Goal: Use online tool/utility: Utilize a website feature to perform a specific function

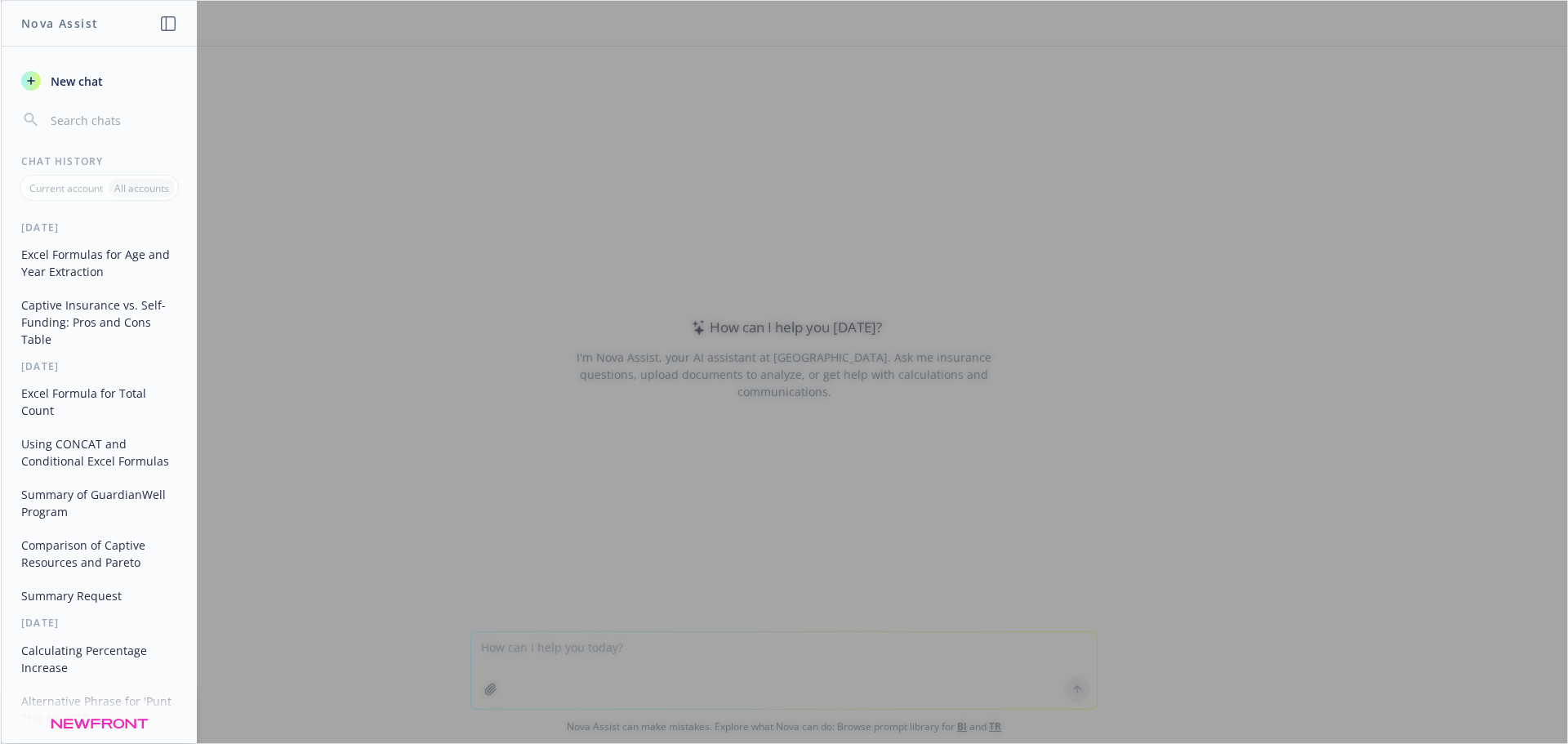
click at [668, 461] on div at bounding box center [784, 372] width 1566 height 742
click at [748, 420] on div at bounding box center [784, 372] width 1566 height 742
click at [94, 91] on button "New chat" at bounding box center [99, 81] width 169 height 30
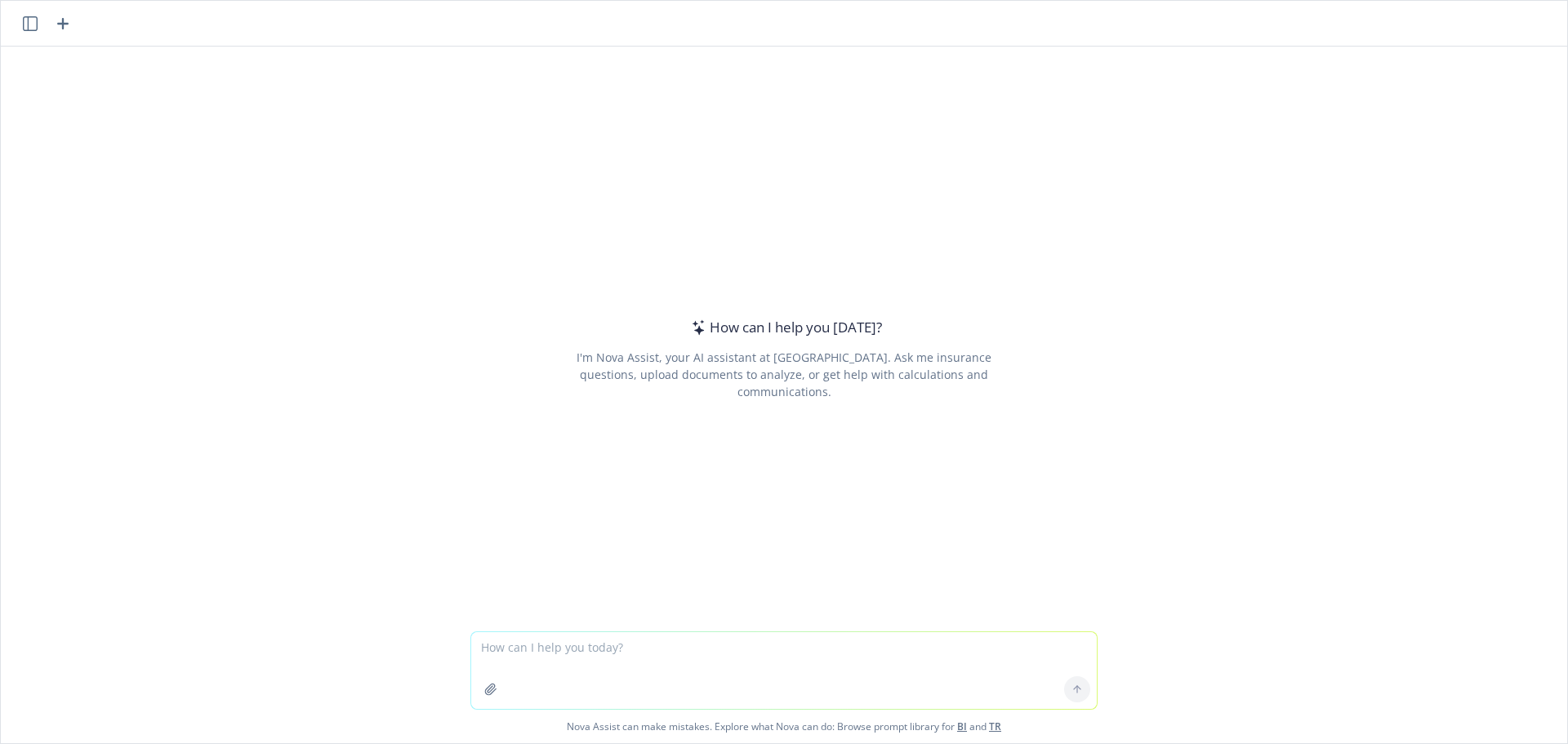
click at [21, 24] on button "button" at bounding box center [30, 23] width 20 height 20
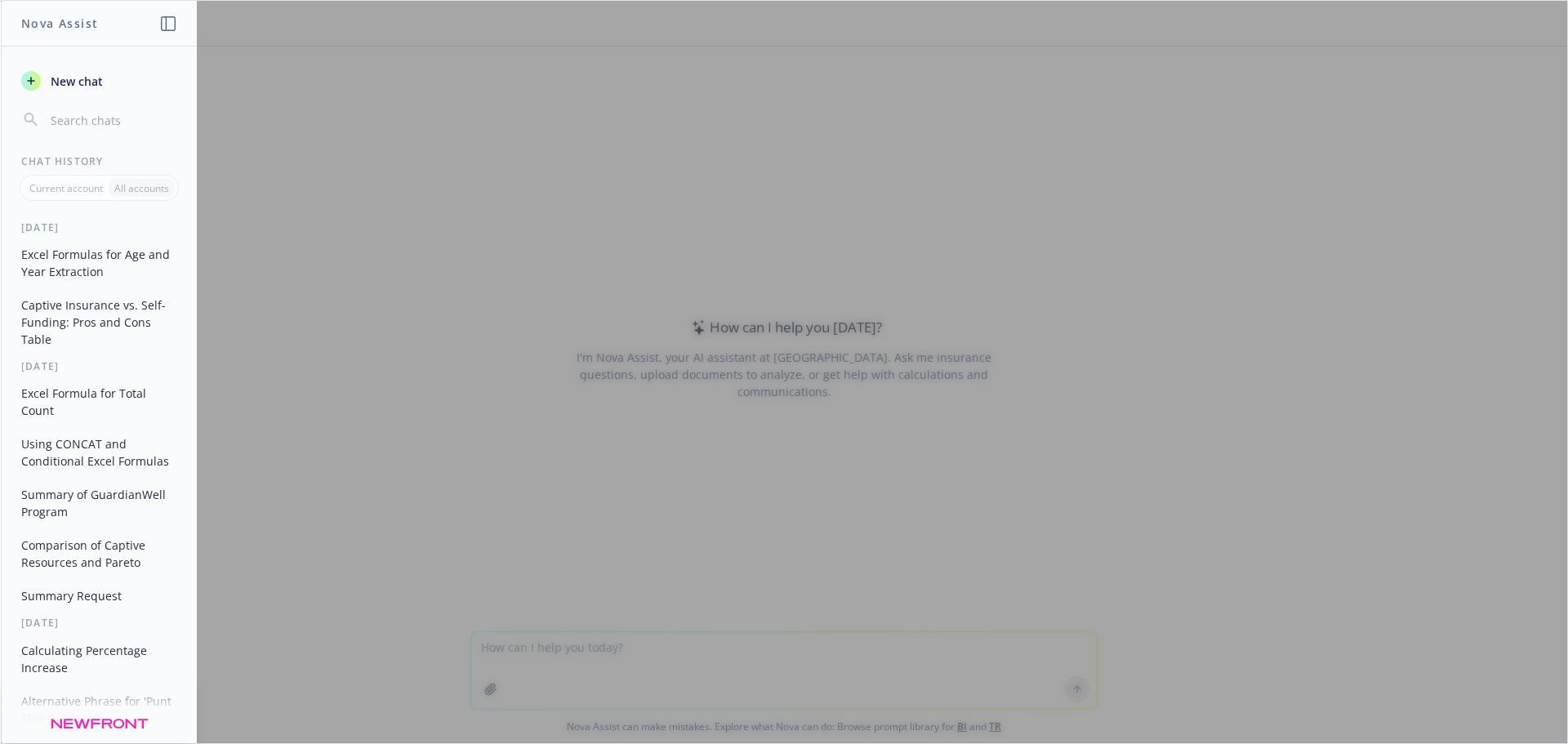
click at [550, 644] on div at bounding box center [784, 372] width 1566 height 742
click at [172, 18] on icon "button" at bounding box center [168, 23] width 14 height 14
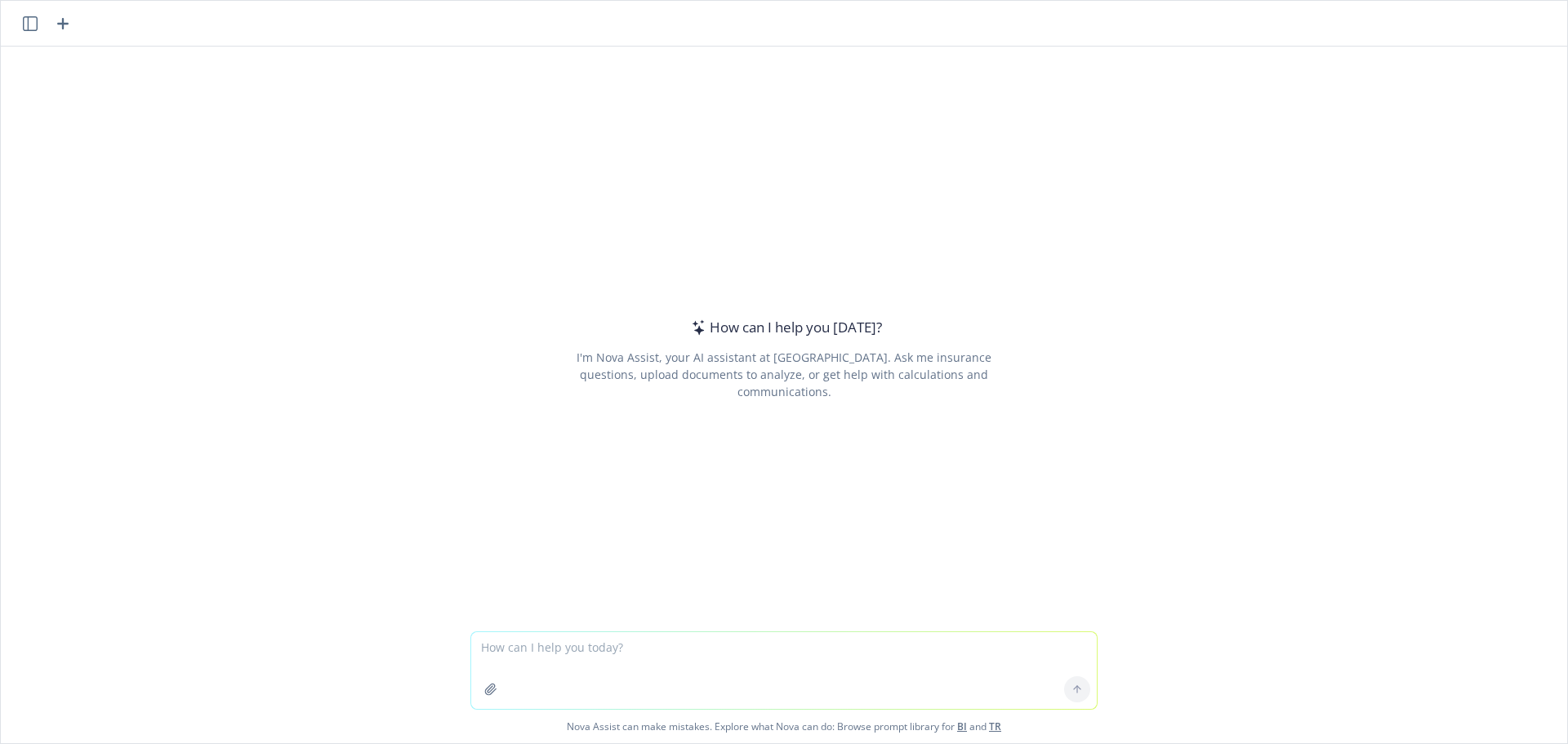
click at [541, 642] on textarea at bounding box center [784, 670] width 625 height 77
type textarea "Are HSA contributions subject to non-discrimination testing?"
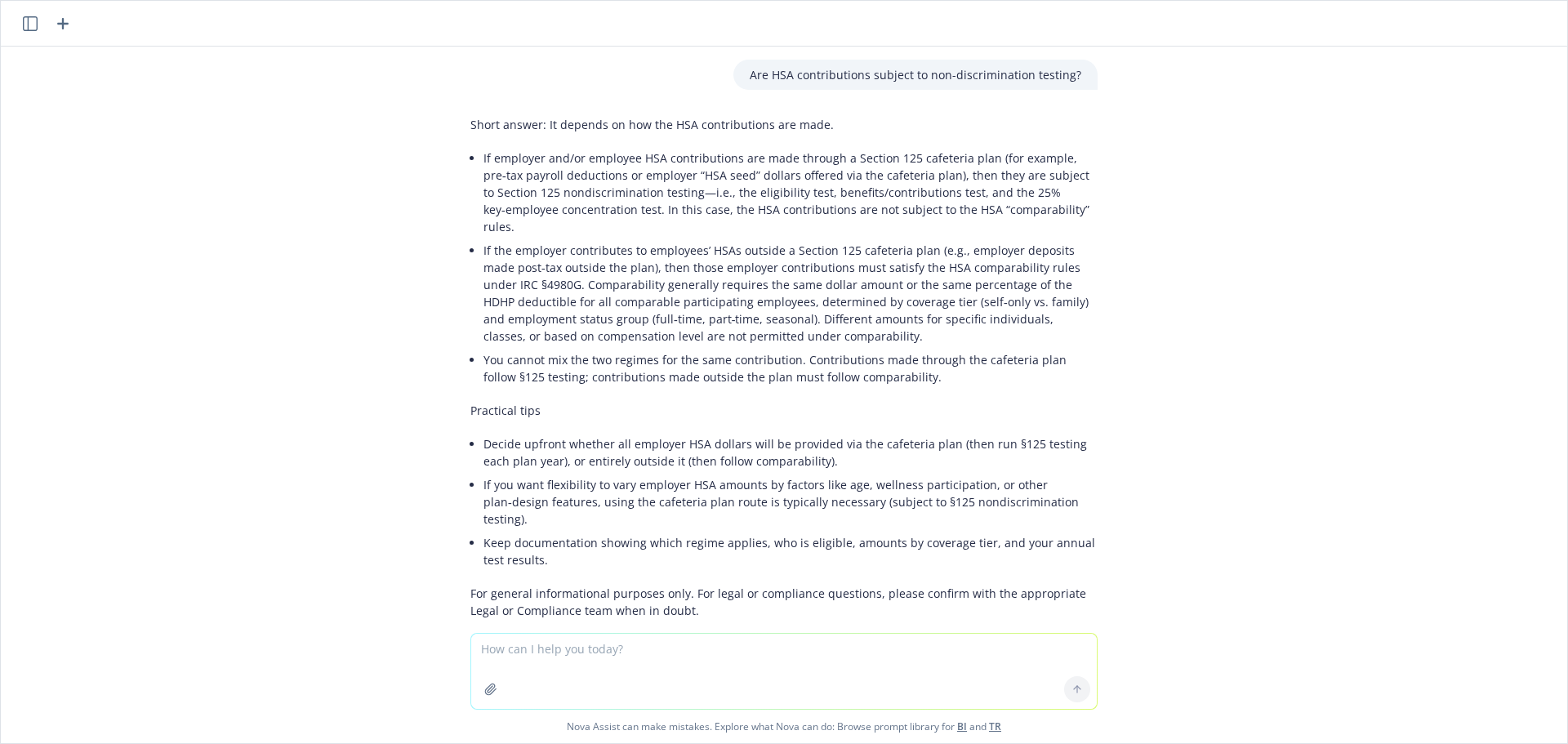
scroll to position [44, 0]
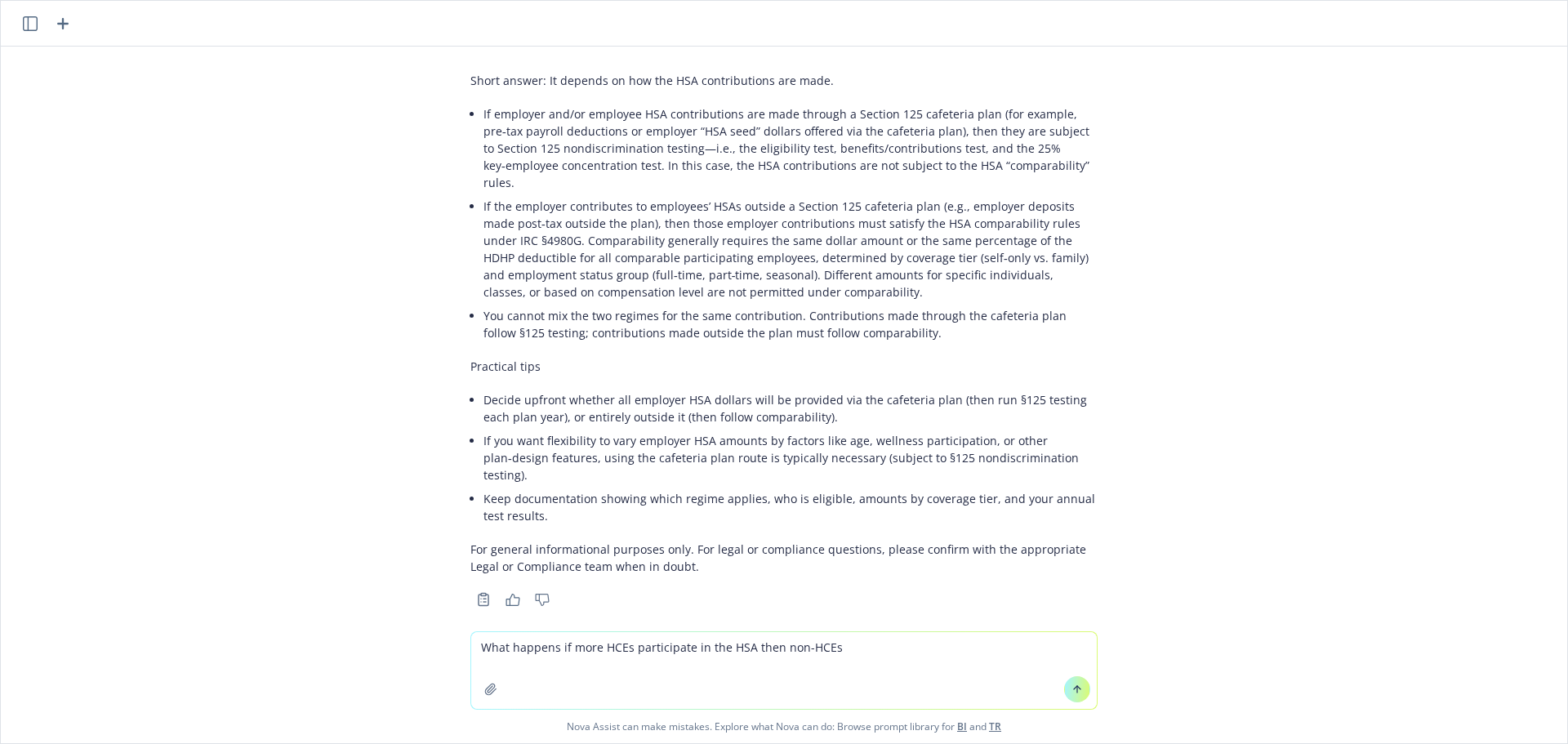
type textarea "What happens if more HCEs participate in the HSA then non-HCEs?"
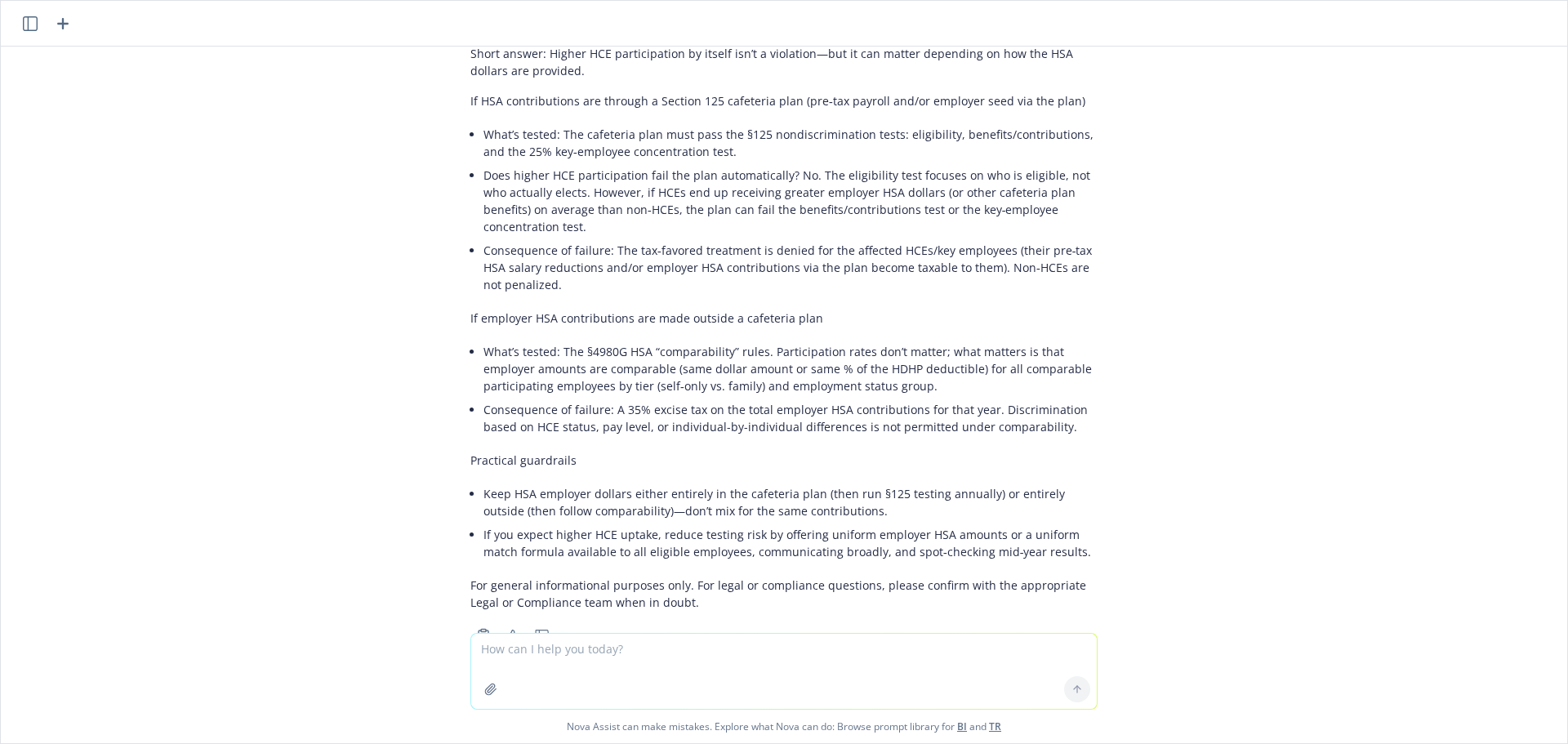
scroll to position [704, 0]
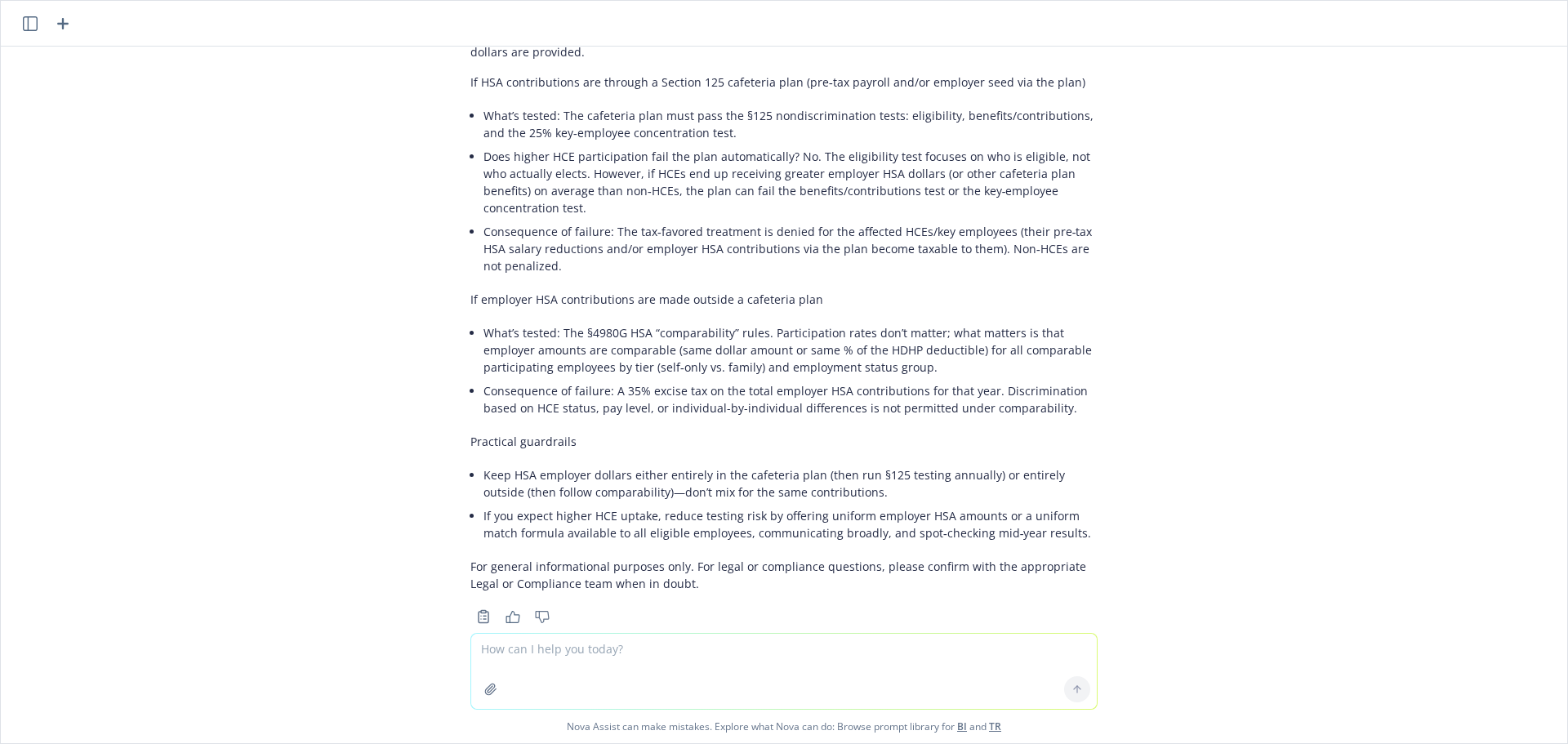
drag, startPoint x: 157, startPoint y: 123, endPoint x: 1041, endPoint y: 486, distance: 955.6
click at [176, 108] on div "Are HSA contributions subject to non-discrimination testing? Short answer: It d…" at bounding box center [784, 339] width 1566 height 586
click at [1041, 486] on div "Are HSA contributions subject to non-discrimination testing? Short answer: It d…" at bounding box center [784, 339] width 1566 height 586
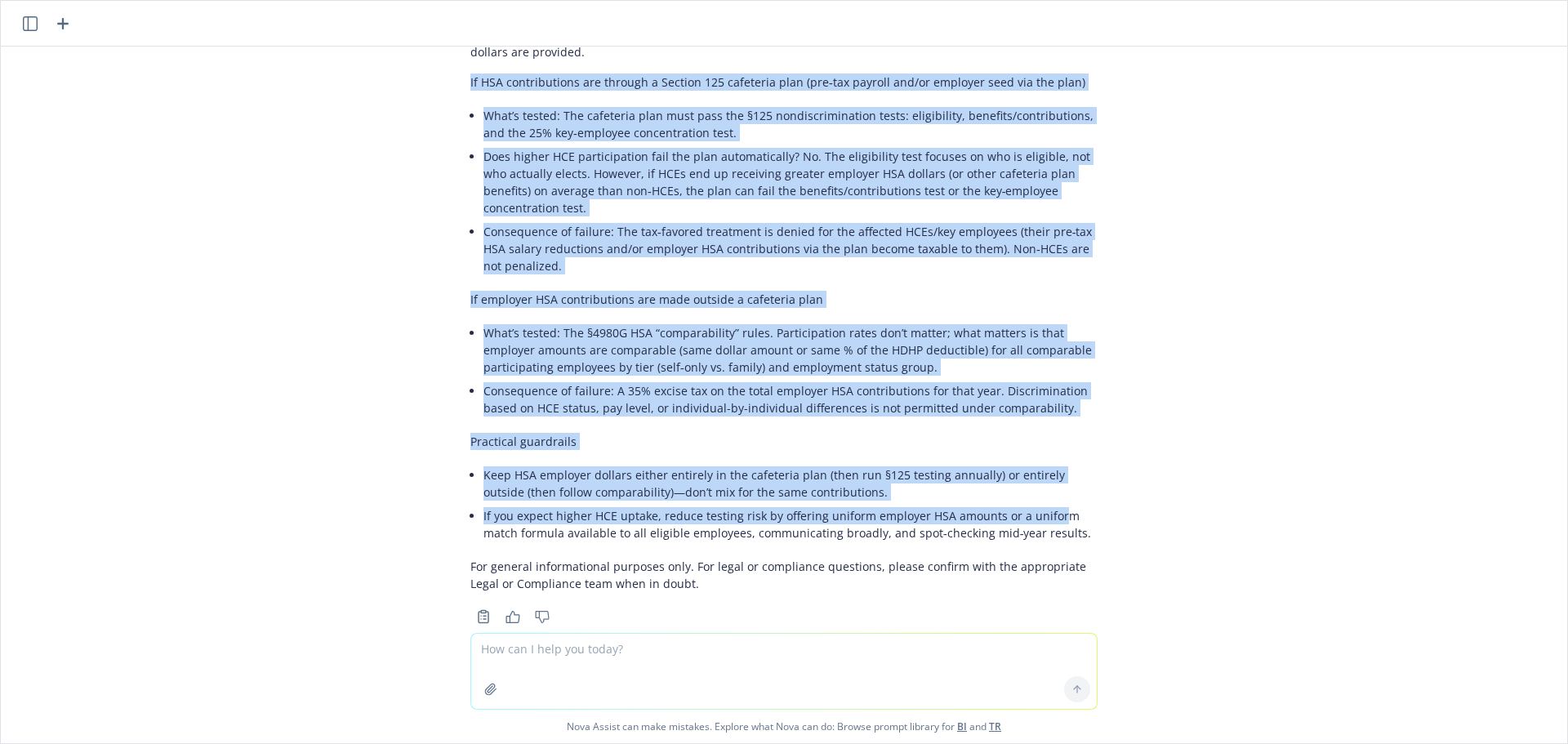
click at [1367, 268] on div "Are HSA contributions subject to non-discrimination testing? Short answer: It d…" at bounding box center [784, 339] width 1566 height 586
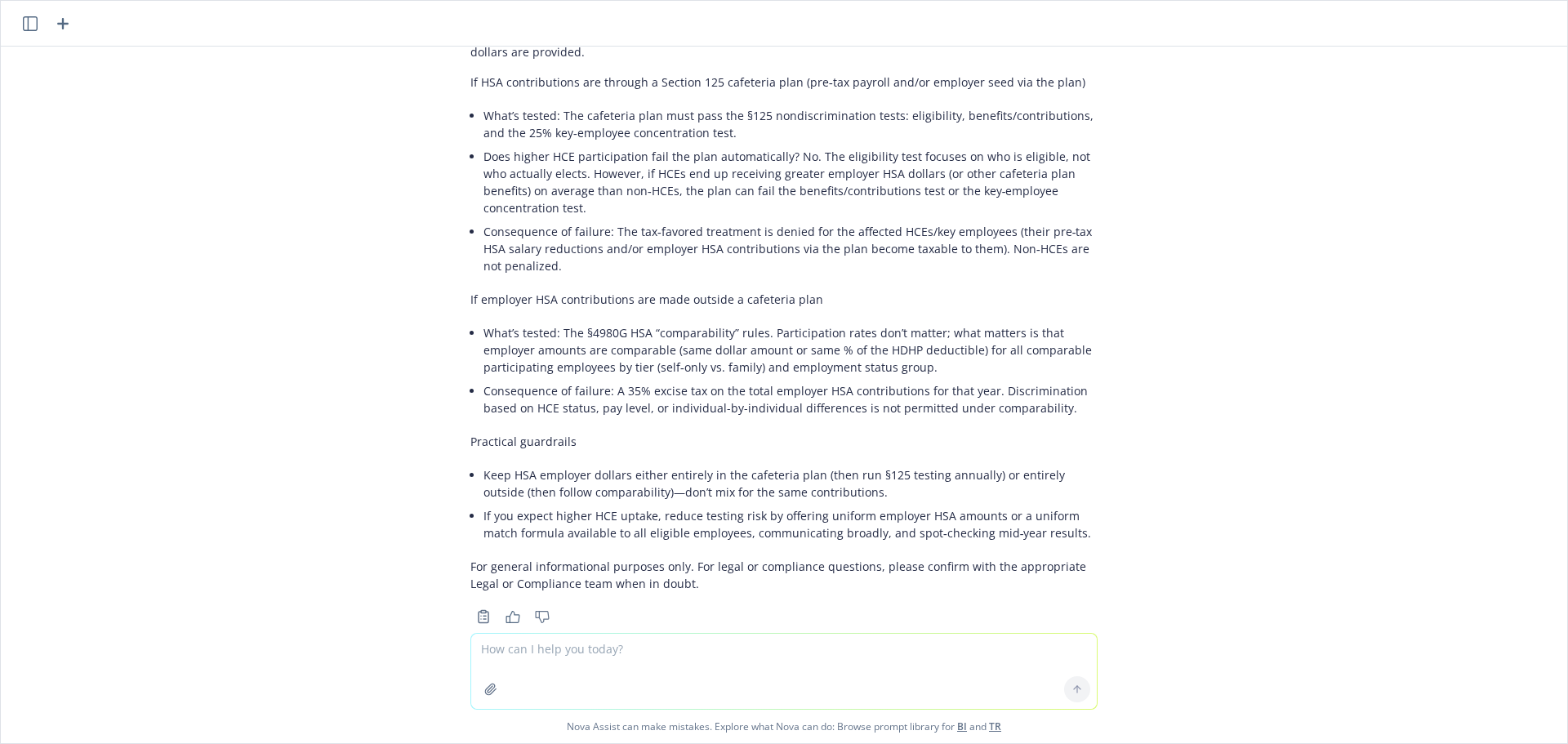
click at [1291, 236] on div "Are HSA contributions subject to non-discrimination testing? Short answer: It d…" at bounding box center [784, 339] width 1566 height 586
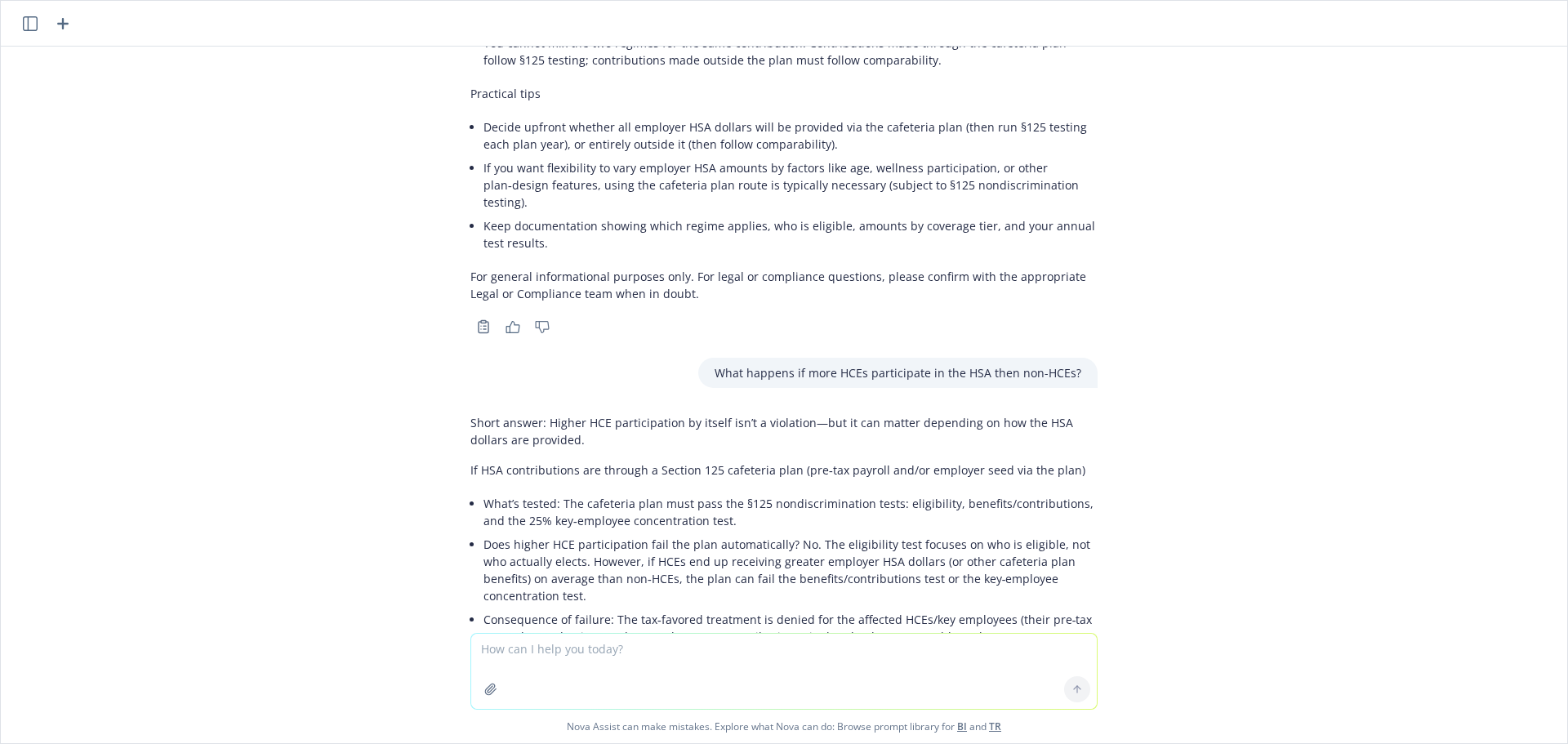
scroll to position [0, 0]
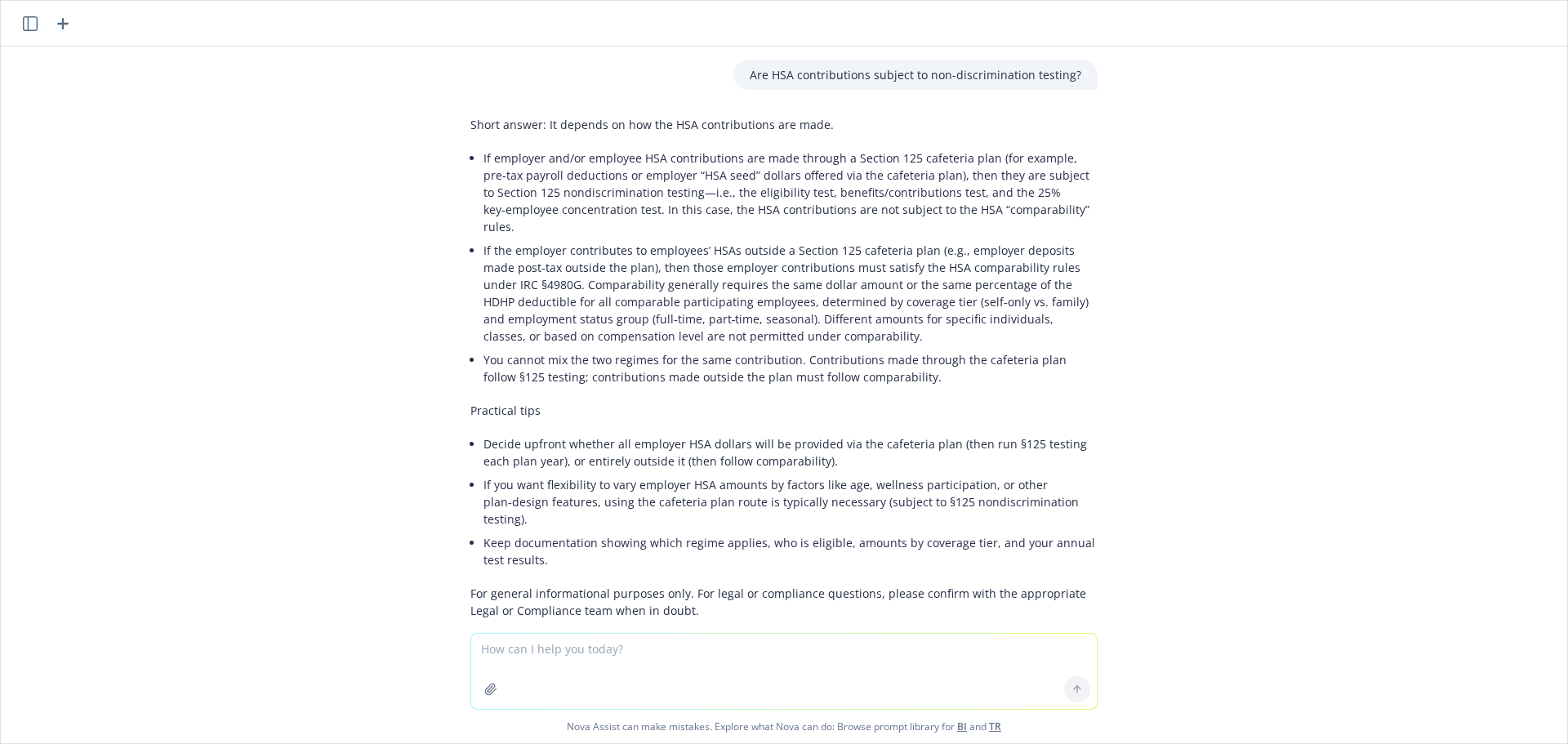
click at [66, 22] on icon "button" at bounding box center [62, 23] width 20 height 20
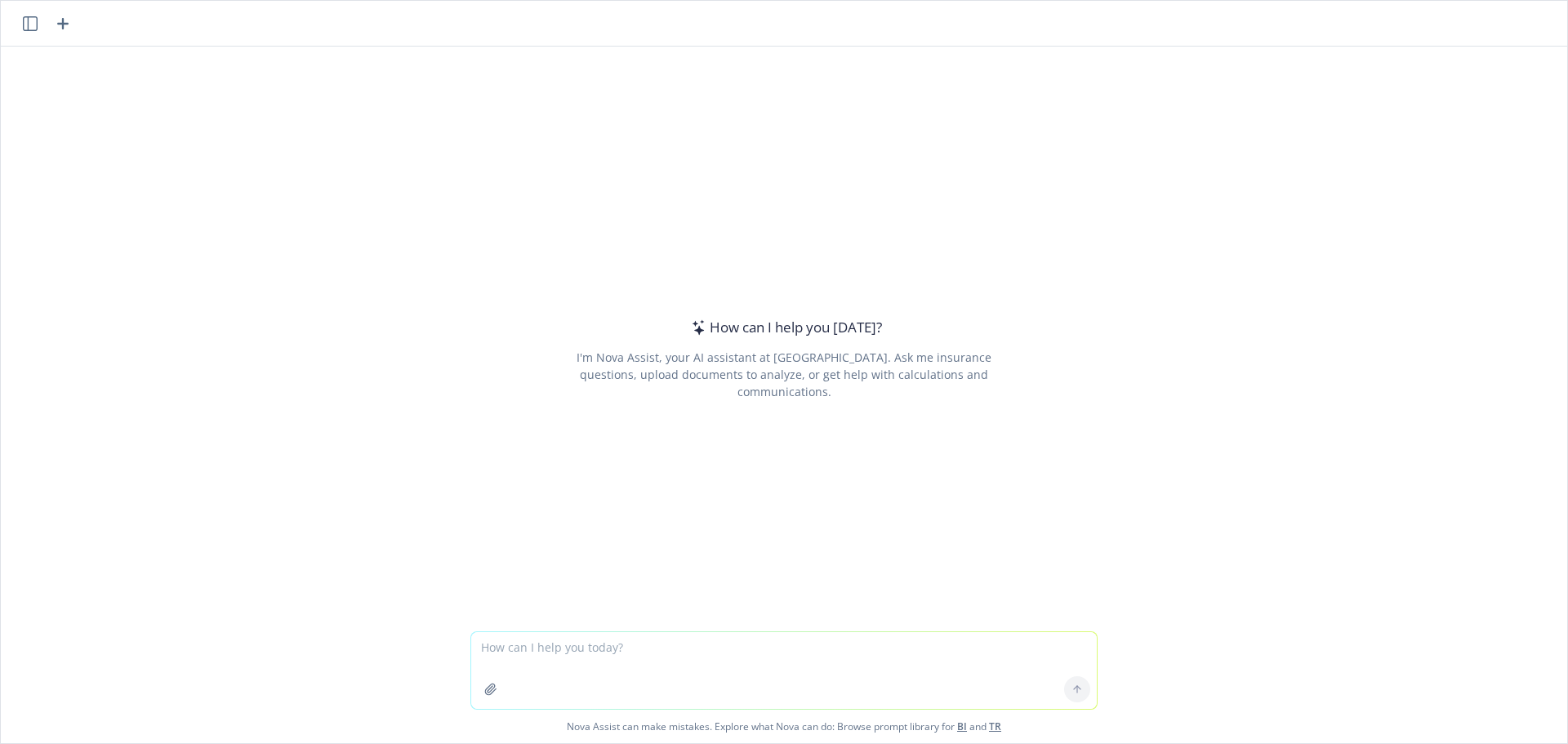
click at [562, 650] on textarea at bounding box center [784, 670] width 625 height 77
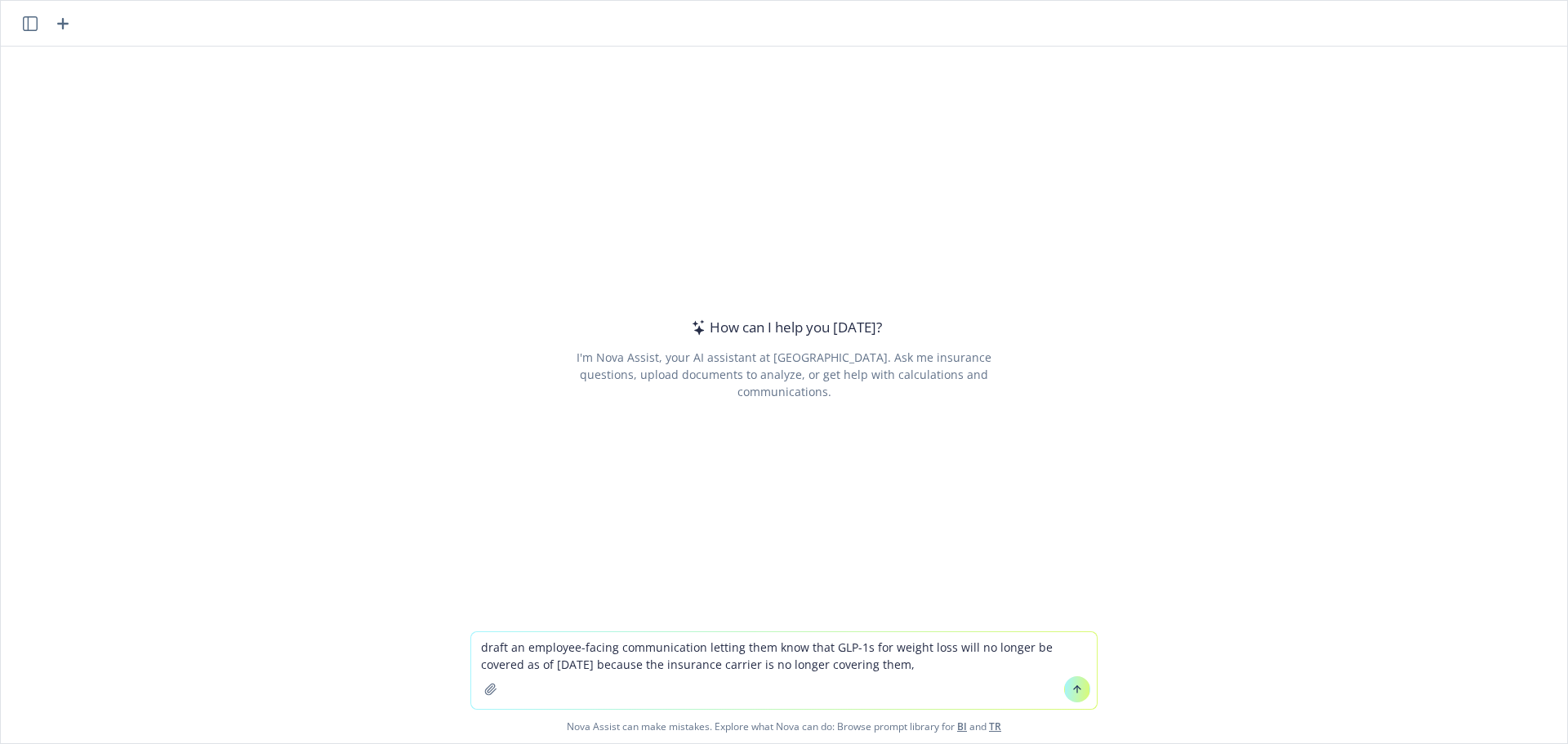
type textarea "draft an employee-facing communication letting them know that GLP-1s for weight…"
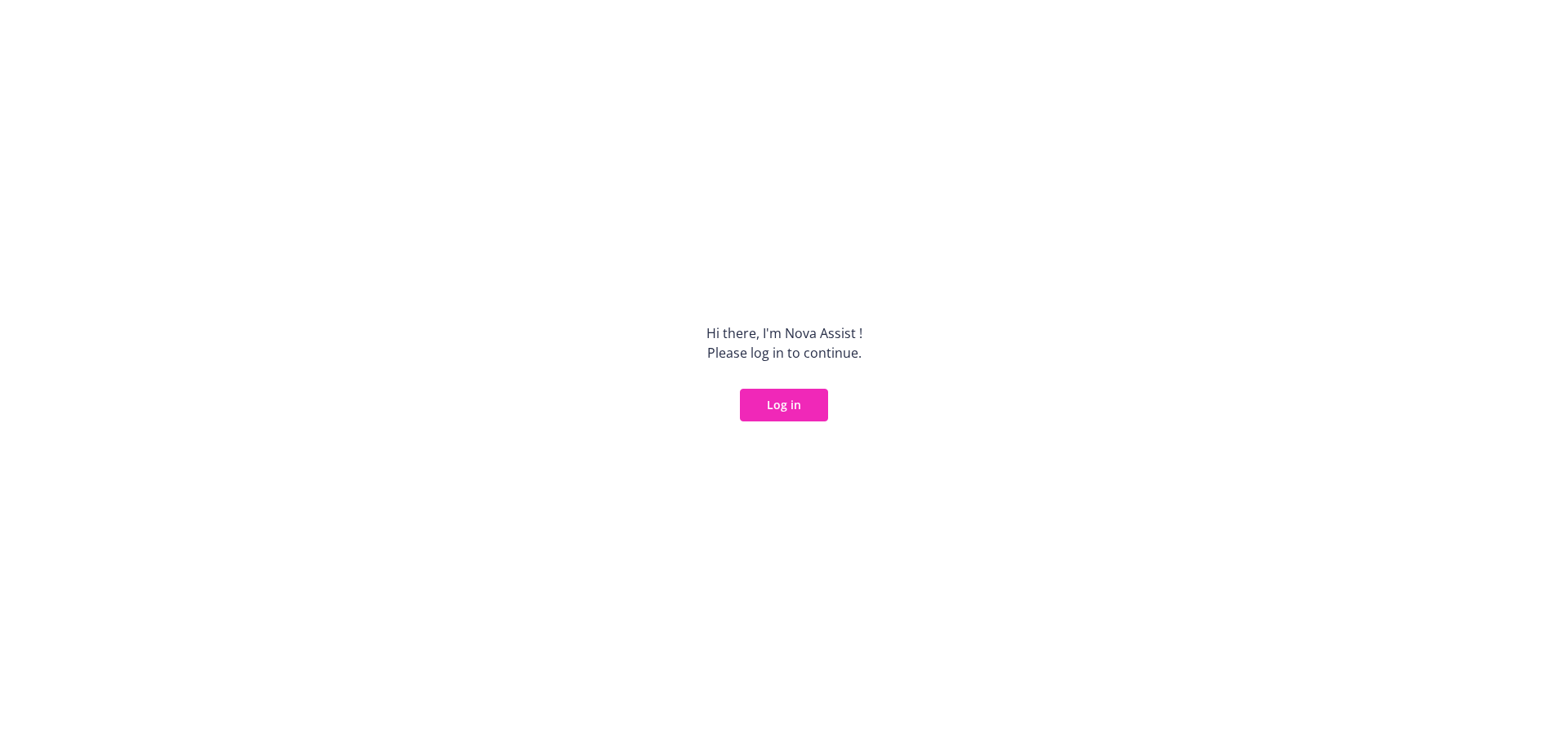
click at [795, 402] on button "Log in" at bounding box center [784, 405] width 88 height 32
